Goal: Use online tool/utility: Utilize a website feature to perform a specific function

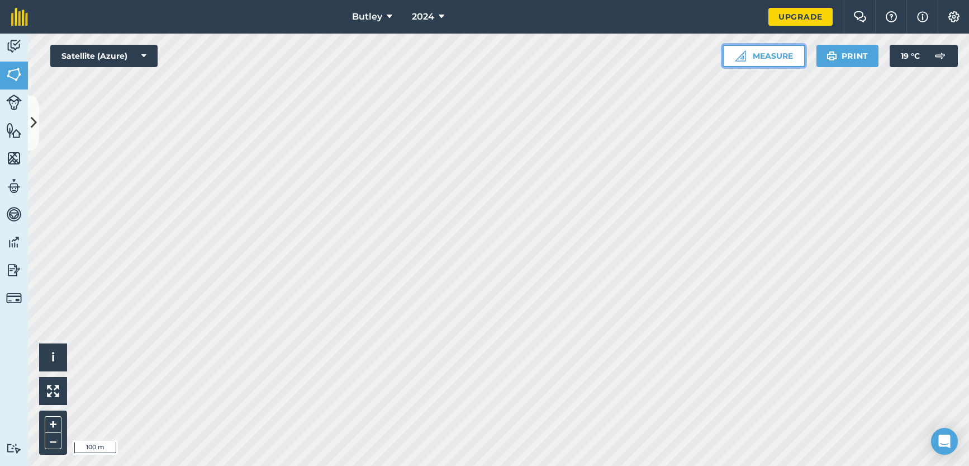
click at [797, 59] on button "Measure" at bounding box center [764, 56] width 83 height 22
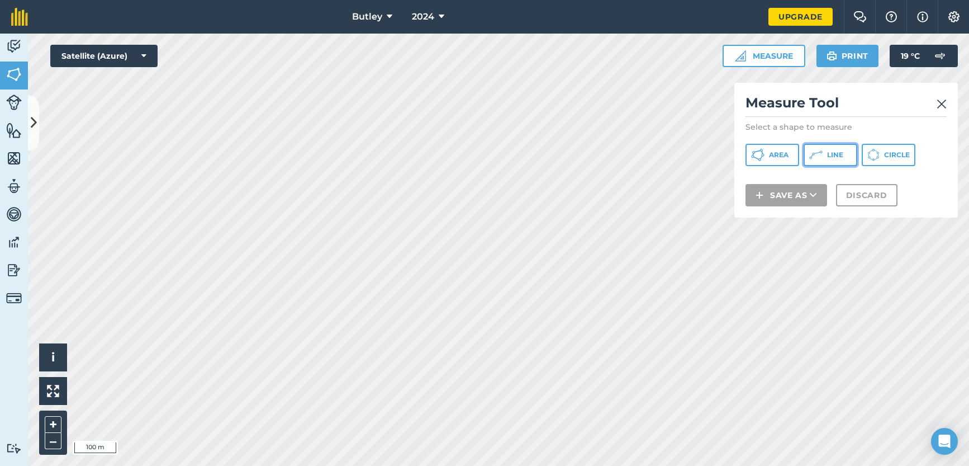
click at [763, 155] on icon at bounding box center [761, 157] width 3 height 4
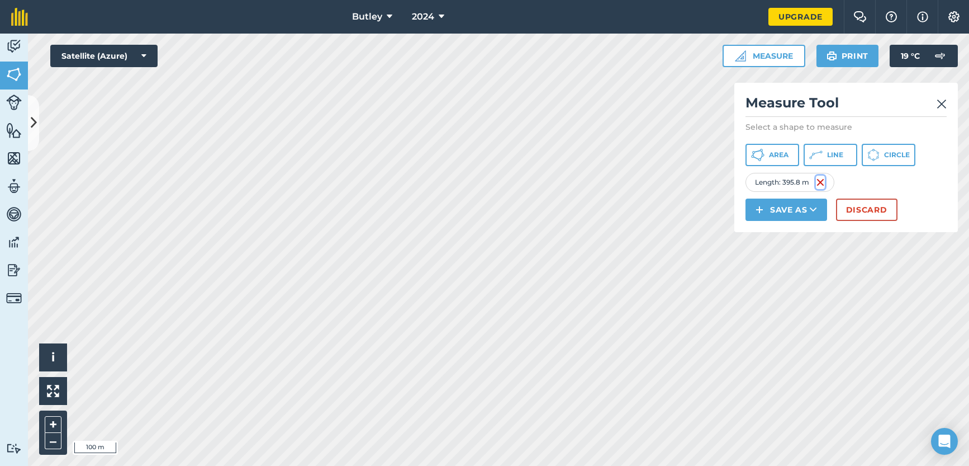
click at [819, 182] on img at bounding box center [820, 181] width 9 height 13
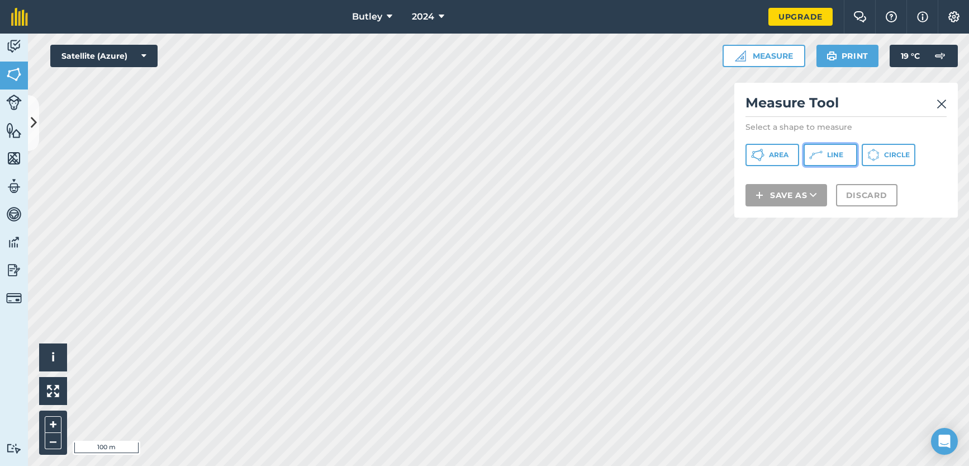
click at [825, 153] on button "Line" at bounding box center [831, 155] width 54 height 22
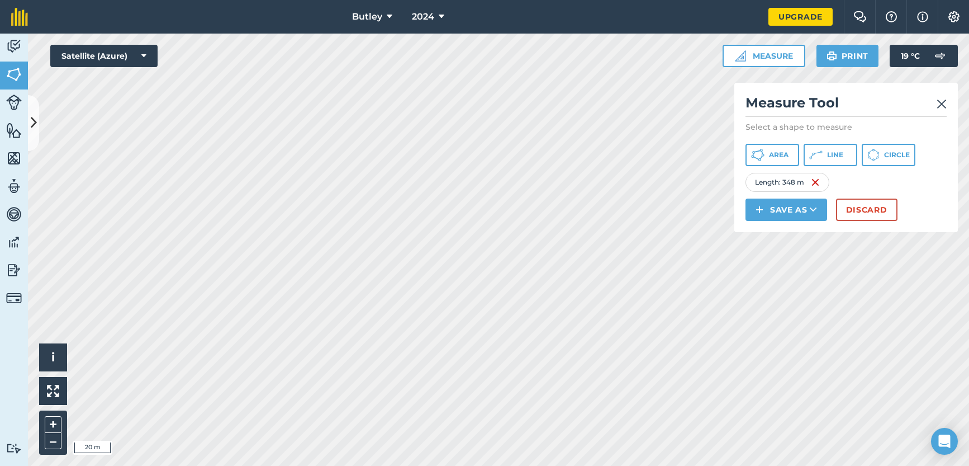
click at [362, 465] on html "Butley 2024 Upgrade Farm Chat Help Info Settings Map printing is not available …" at bounding box center [484, 233] width 969 height 466
click at [832, 150] on span "Line" at bounding box center [835, 154] width 16 height 9
click at [851, 210] on button "Discard" at bounding box center [866, 209] width 61 height 22
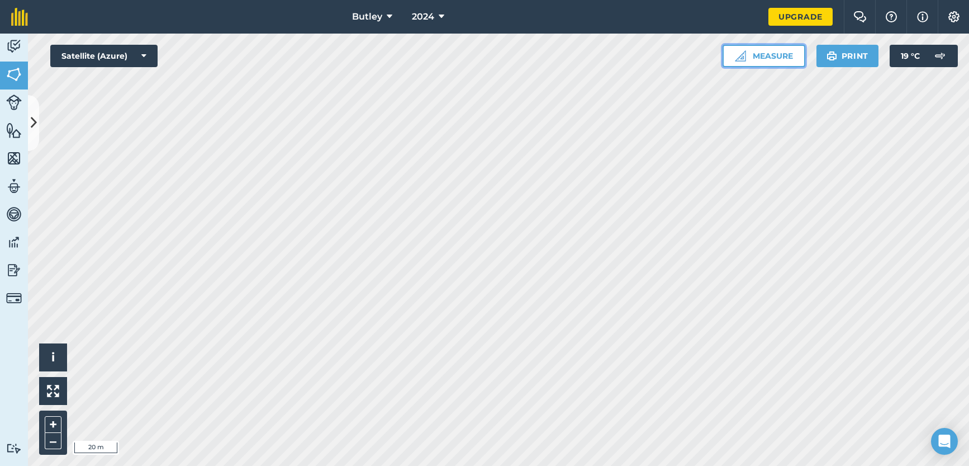
click at [781, 55] on button "Measure" at bounding box center [764, 56] width 83 height 22
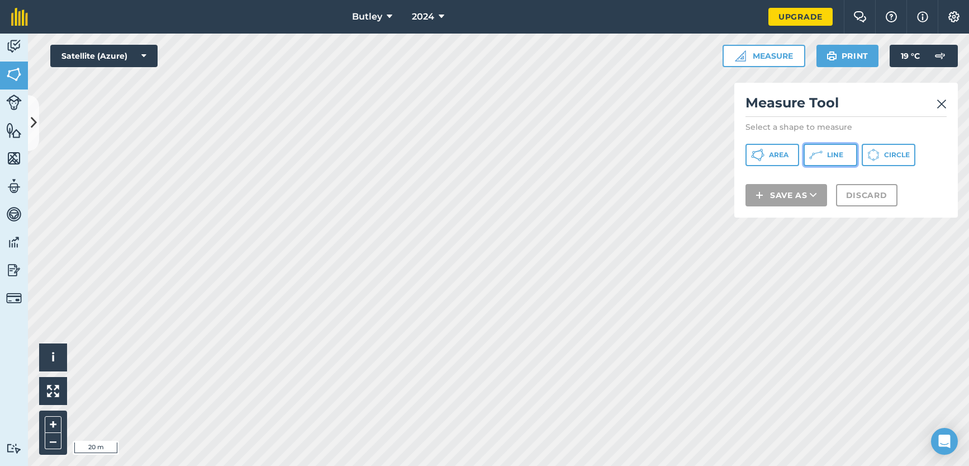
click at [812, 156] on icon at bounding box center [812, 155] width 2 height 3
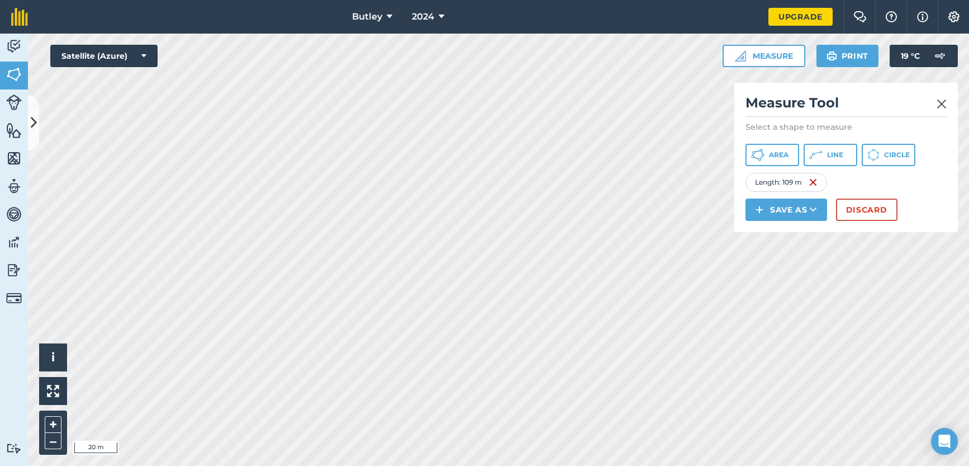
click at [940, 104] on img at bounding box center [942, 103] width 10 height 13
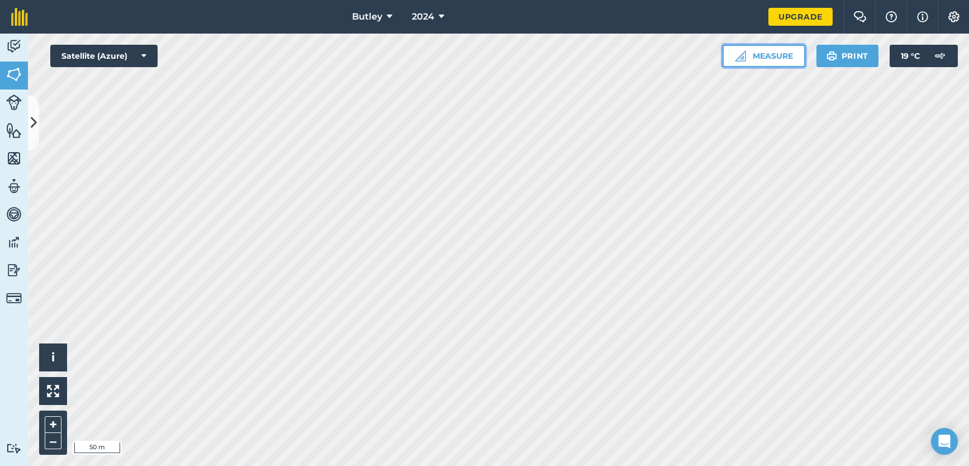
click at [761, 58] on button "Measure" at bounding box center [764, 56] width 83 height 22
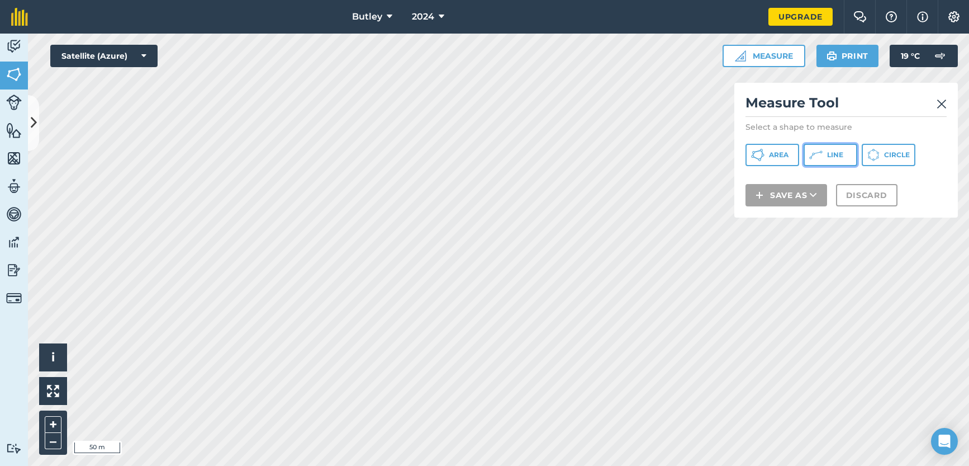
click at [835, 156] on span "Line" at bounding box center [835, 154] width 16 height 9
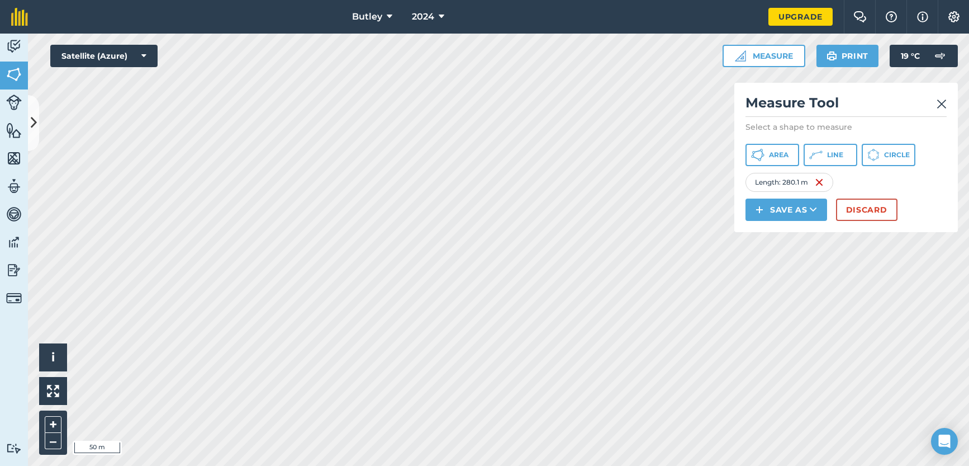
click at [941, 102] on img at bounding box center [942, 103] width 10 height 13
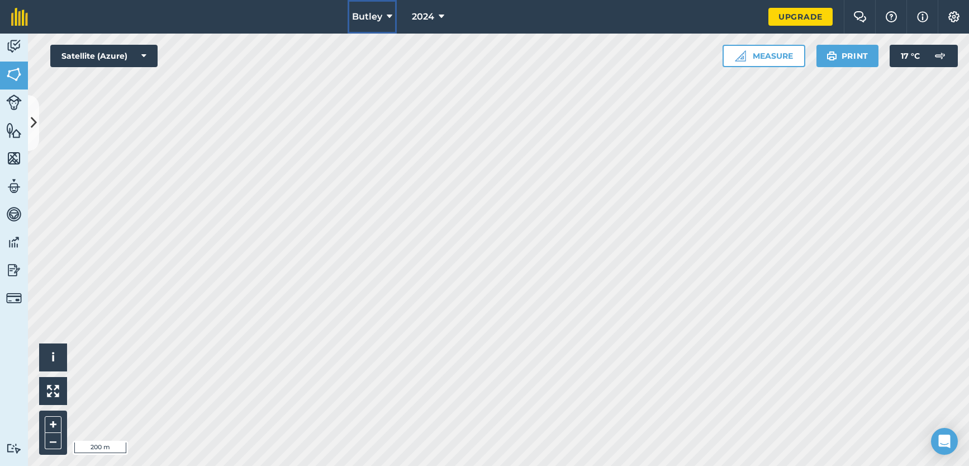
click at [387, 17] on button "Butley" at bounding box center [372, 17] width 49 height 34
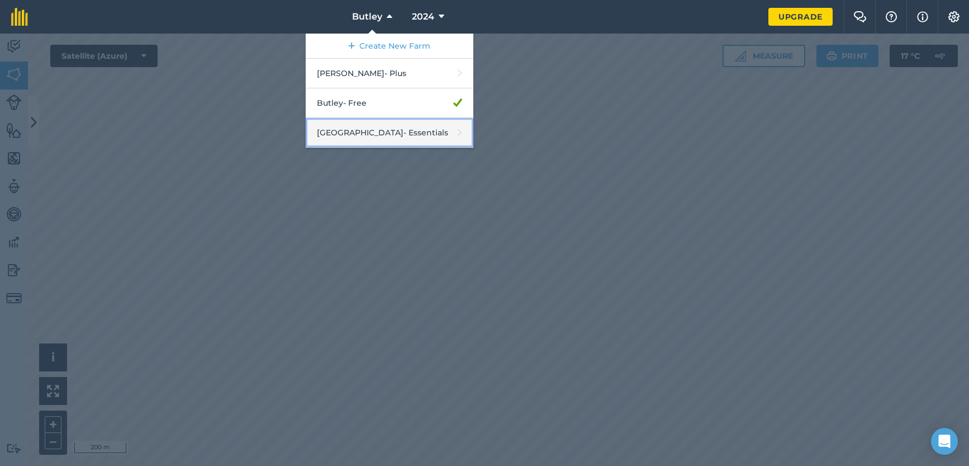
click at [343, 132] on link "Manor Farm - Essentials" at bounding box center [390, 133] width 168 height 30
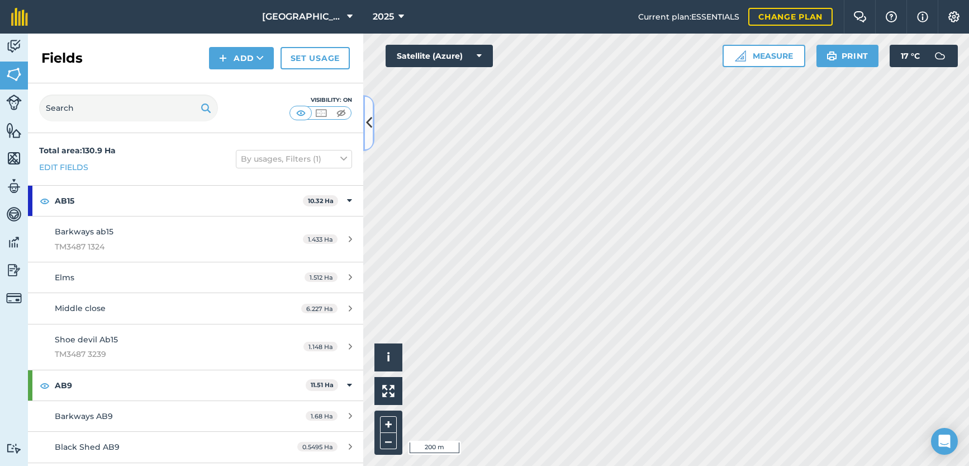
click at [369, 130] on icon at bounding box center [369, 123] width 6 height 20
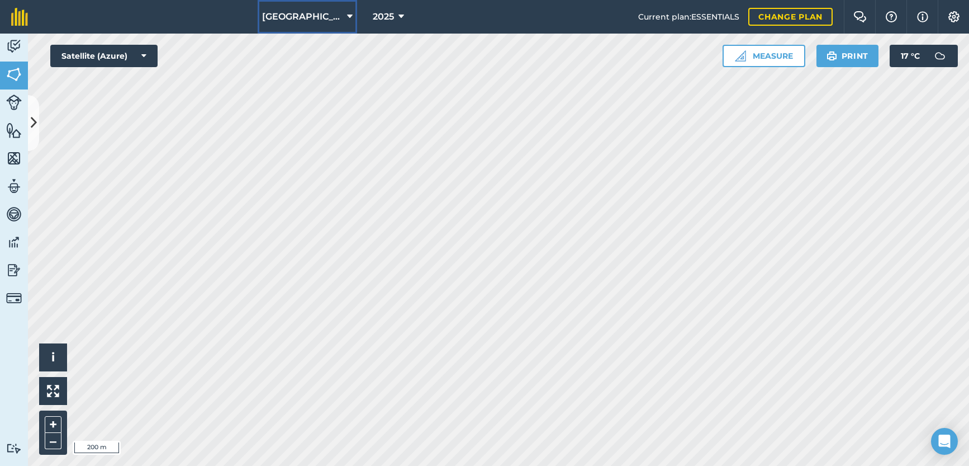
click at [347, 15] on icon at bounding box center [350, 16] width 6 height 13
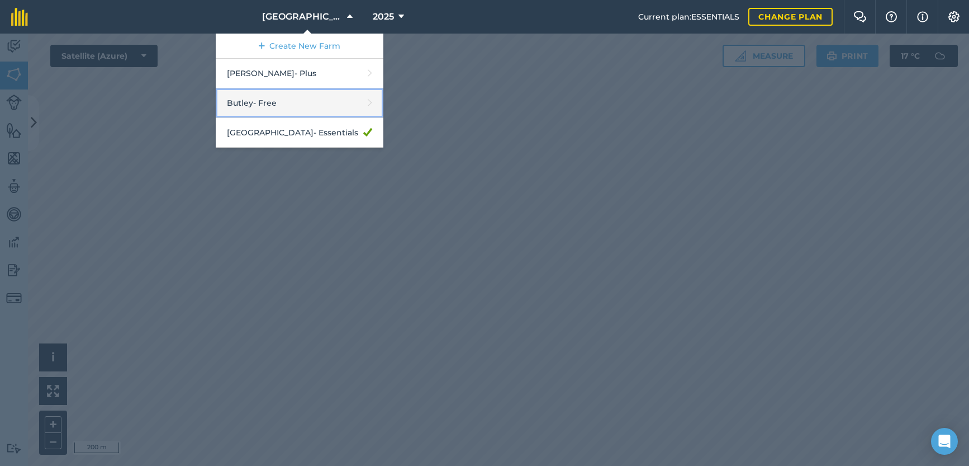
click at [272, 98] on link "Butley - Free" at bounding box center [300, 103] width 168 height 30
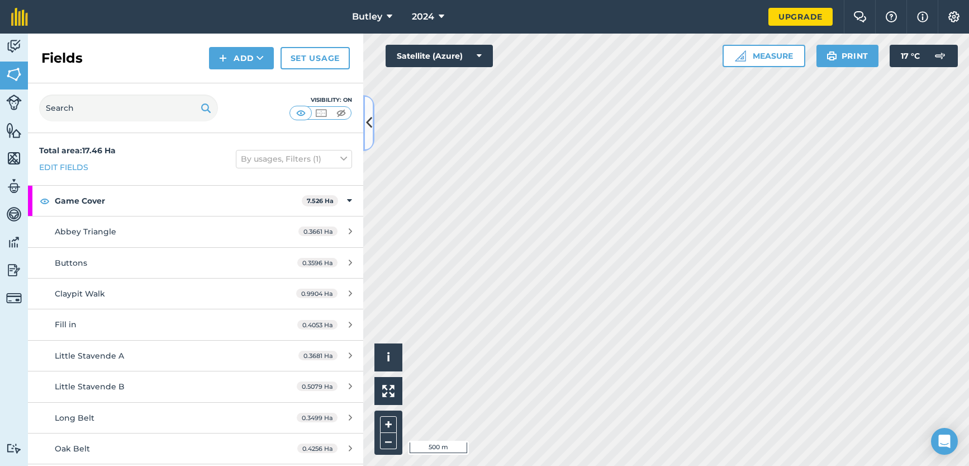
click at [369, 132] on icon at bounding box center [369, 123] width 6 height 20
